Goal: Task Accomplishment & Management: Complete application form

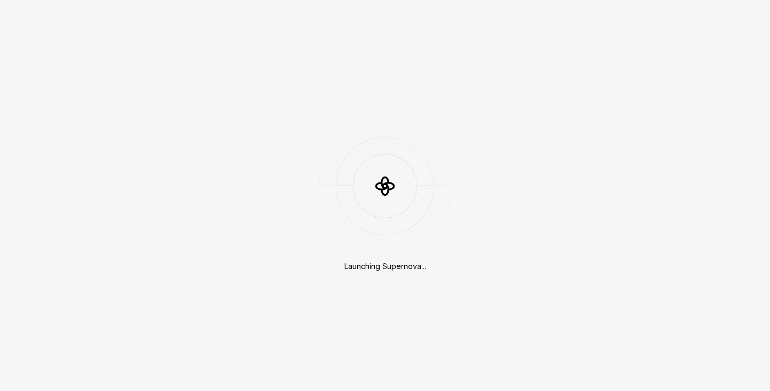
click at [535, 240] on div "Launching Supernova..." at bounding box center [385, 195] width 770 height 391
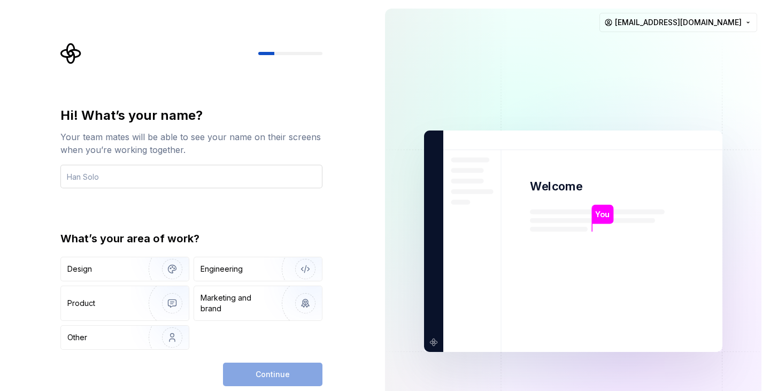
click at [173, 179] on input "text" at bounding box center [191, 177] width 262 height 24
type input "Jury"
click at [259, 209] on div "Hi! What’s your name? Your team mates will be able to see your name on their sc…" at bounding box center [191, 228] width 262 height 243
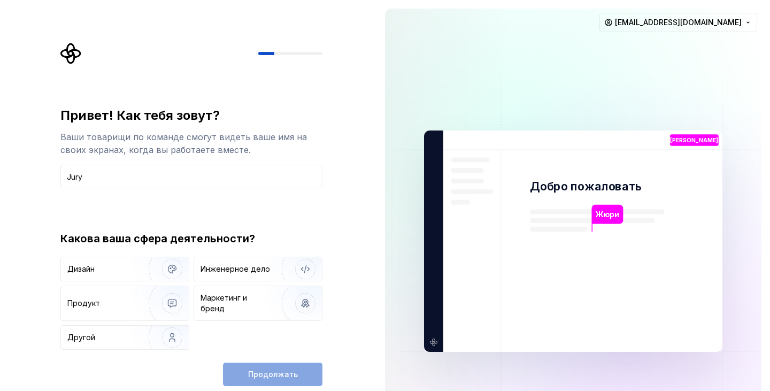
click at [272, 367] on div "Продолжать" at bounding box center [272, 375] width 99 height 24
click at [270, 367] on div "Продолжать" at bounding box center [272, 375] width 99 height 24
click at [248, 267] on font "Инженерное дело" at bounding box center [236, 268] width 70 height 9
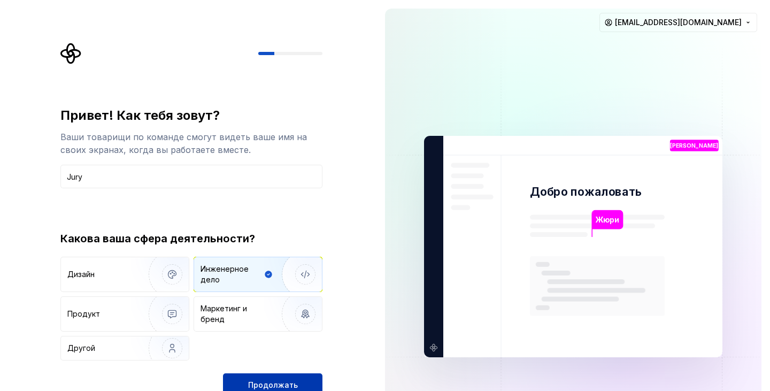
click at [268, 380] on font "Продолжать" at bounding box center [273, 384] width 50 height 9
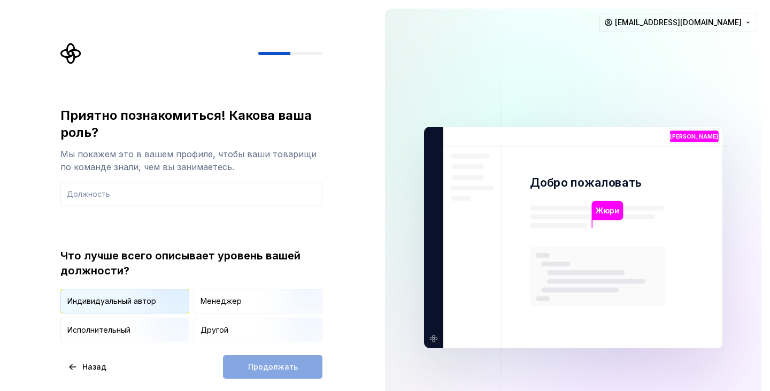
click at [120, 296] on font "Индивидуальный автор" at bounding box center [111, 300] width 89 height 9
click at [264, 363] on div "Продолжать" at bounding box center [272, 367] width 99 height 24
click at [108, 193] on input "text" at bounding box center [191, 194] width 262 height 24
click at [98, 290] on div "Индивидуальный автор" at bounding box center [125, 301] width 128 height 24
click at [98, 296] on font "Индивидуальный автор" at bounding box center [111, 300] width 89 height 9
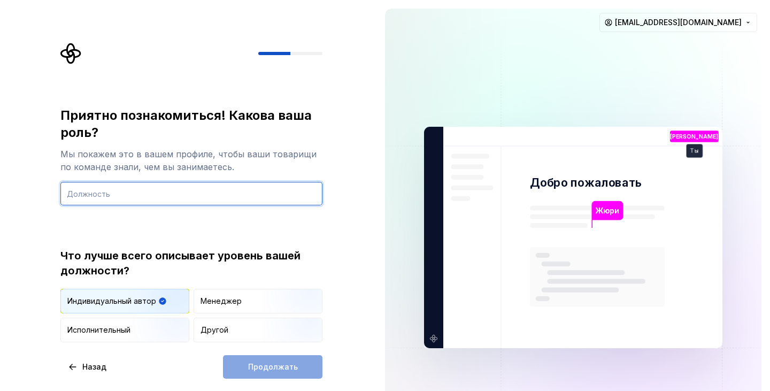
click at [116, 182] on input "text" at bounding box center [191, 194] width 262 height 24
click at [118, 196] on input "text" at bounding box center [191, 194] width 262 height 24
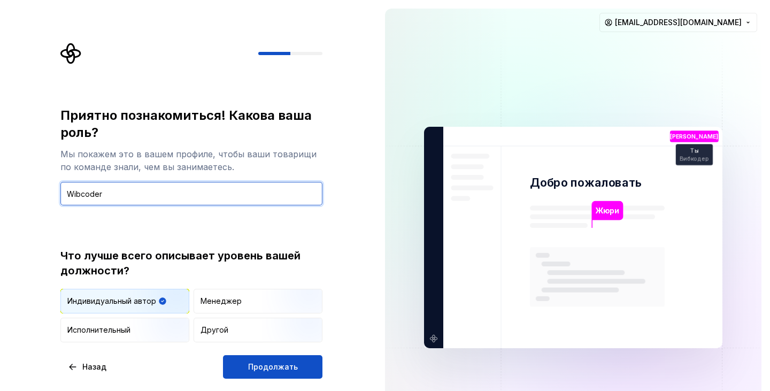
click at [76, 194] on input "Wibcoder" at bounding box center [191, 194] width 262 height 24
drag, startPoint x: 106, startPoint y: 196, endPoint x: 59, endPoint y: 194, distance: 47.1
click at [59, 194] on div "Приятно познакомиться! Какова ваша роль? Мы покажем это в вашем профиле, чтобы …" at bounding box center [194, 211] width 281 height 336
click at [76, 193] on input "Wibcoder" at bounding box center [191, 194] width 262 height 24
type input "Webcoder"
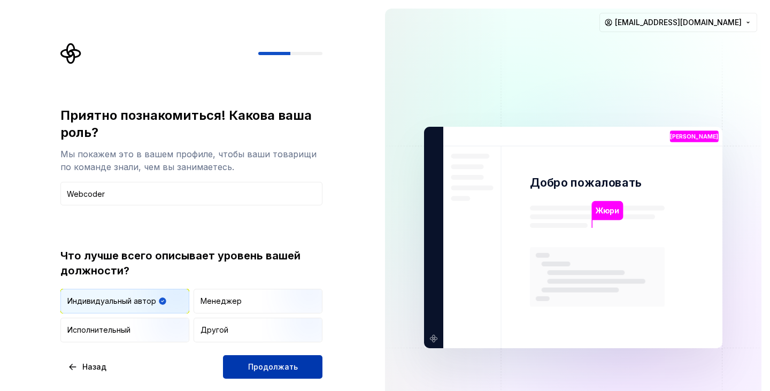
click at [271, 365] on font "Продолжать" at bounding box center [273, 366] width 50 height 9
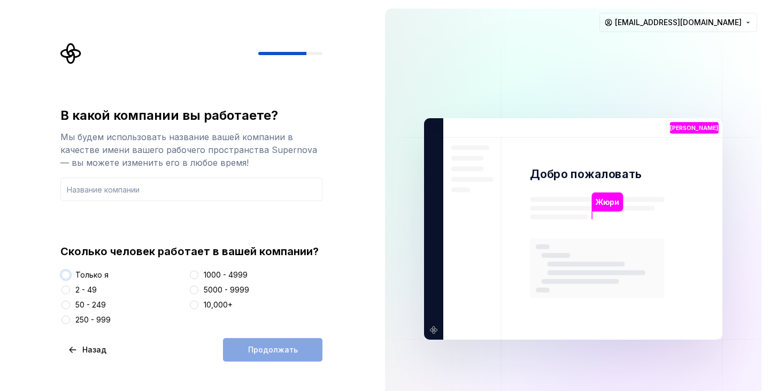
click at [67, 274] on button "Только я" at bounding box center [66, 275] width 9 height 9
click at [107, 188] on input "text" at bounding box center [191, 190] width 262 height 24
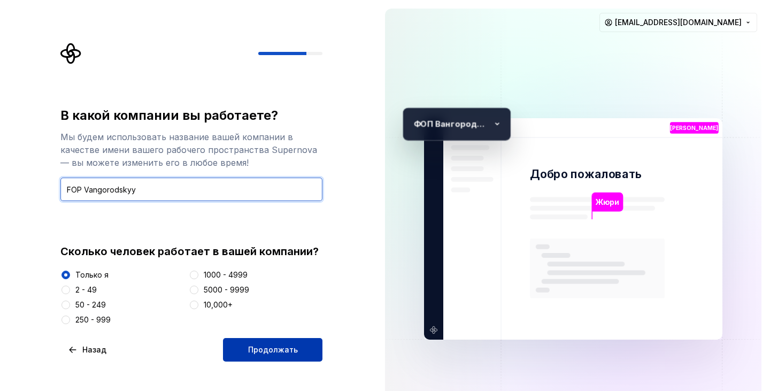
type input "FOP Vangorodskyy"
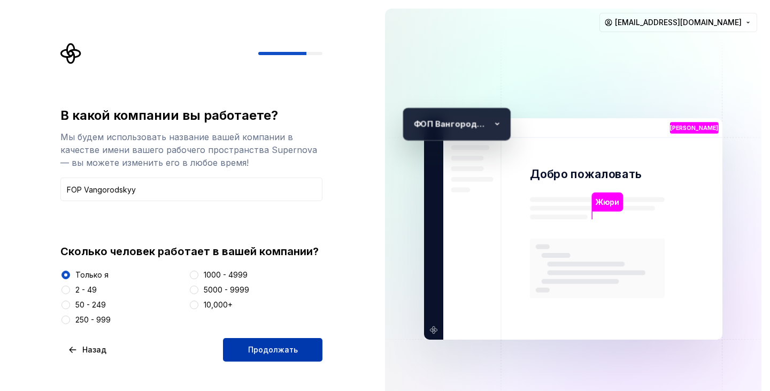
click at [266, 343] on button "Продолжать" at bounding box center [272, 350] width 99 height 24
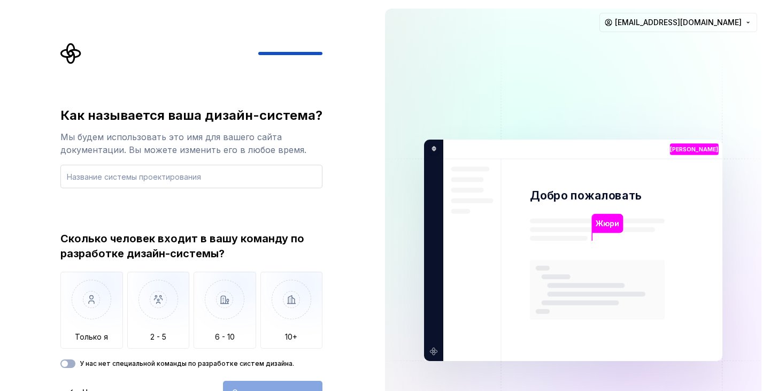
click at [143, 177] on input "text" at bounding box center [191, 177] width 262 height 24
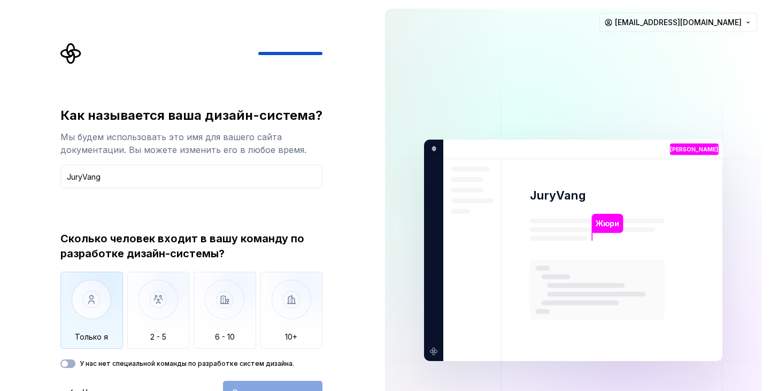
type input "JuryVang"
click at [98, 297] on img "button" at bounding box center [91, 308] width 63 height 72
click at [282, 381] on button "Открытая сверхновая" at bounding box center [272, 393] width 99 height 24
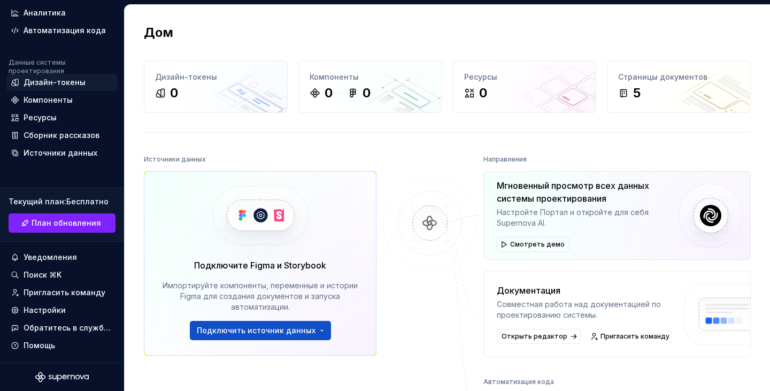
click at [55, 81] on font "Дизайн-токены" at bounding box center [55, 82] width 62 height 9
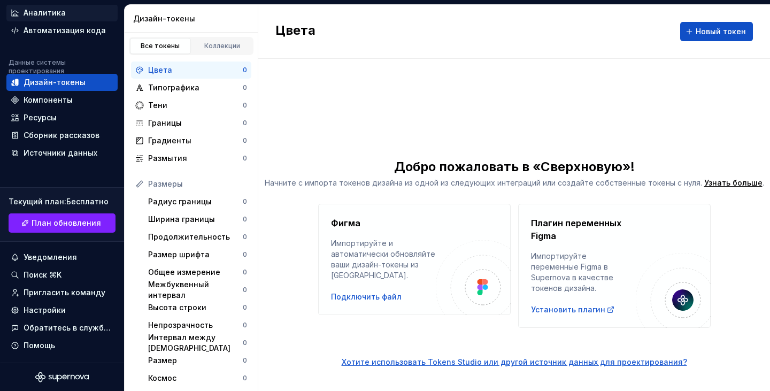
click at [30, 8] on div "Аналитика" at bounding box center [45, 12] width 42 height 11
